Goal: Navigation & Orientation: Find specific page/section

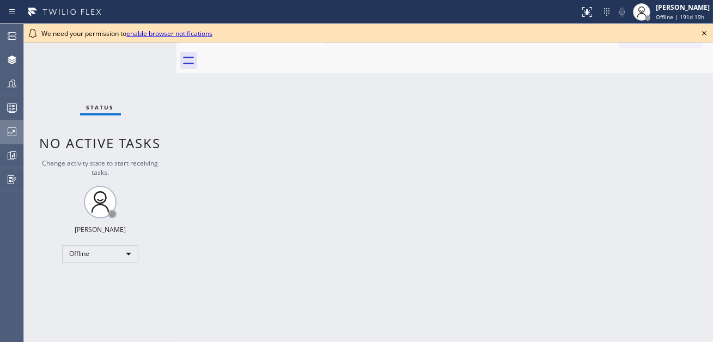
click at [16, 130] on icon at bounding box center [12, 131] width 9 height 9
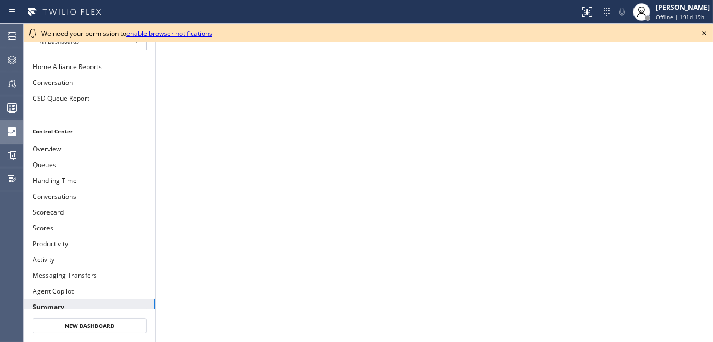
click at [701, 32] on icon at bounding box center [703, 33] width 13 height 13
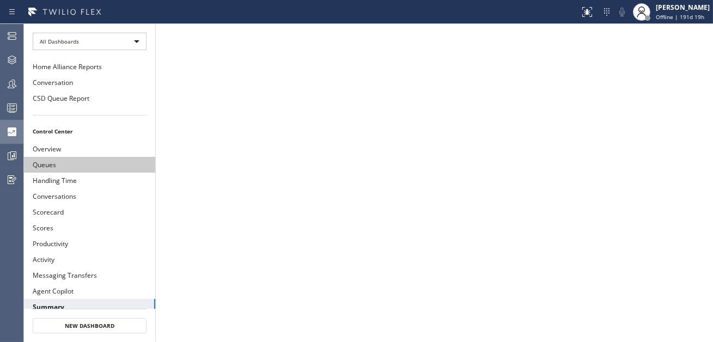
click at [96, 158] on button "Queues" at bounding box center [89, 165] width 131 height 16
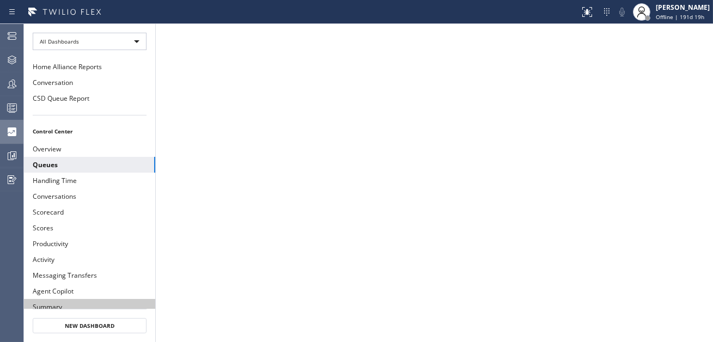
click at [87, 299] on button "Summary" at bounding box center [89, 307] width 131 height 16
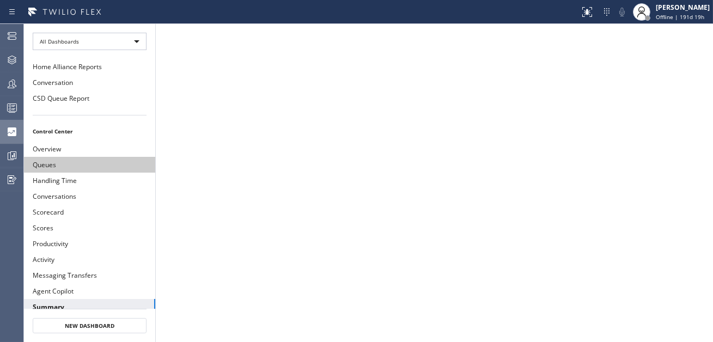
click at [63, 159] on button "Queues" at bounding box center [89, 165] width 131 height 16
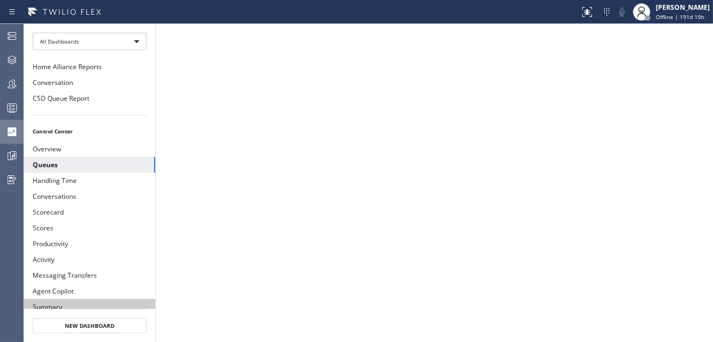
click at [54, 299] on button "Summary" at bounding box center [89, 307] width 131 height 16
